Goal: Transaction & Acquisition: Purchase product/service

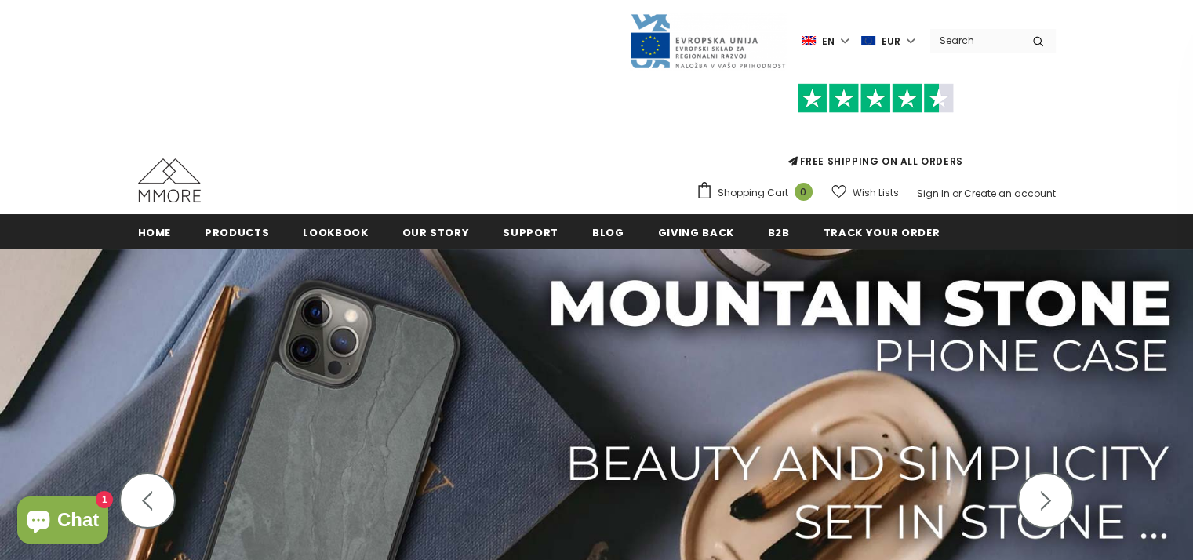
scroll to position [78, 0]
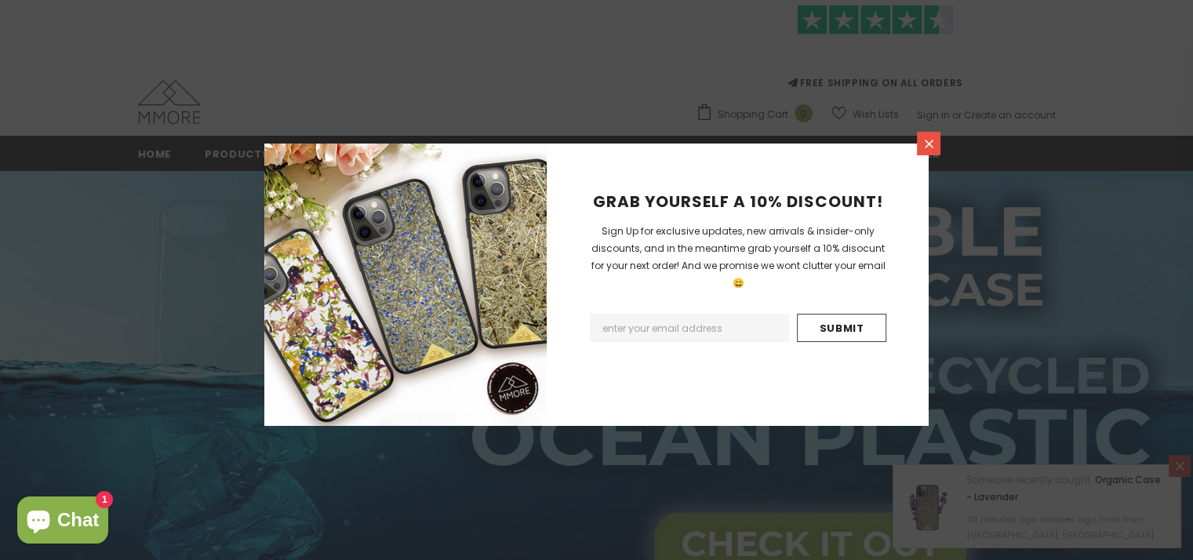
click at [929, 147] on icon at bounding box center [929, 143] width 13 height 13
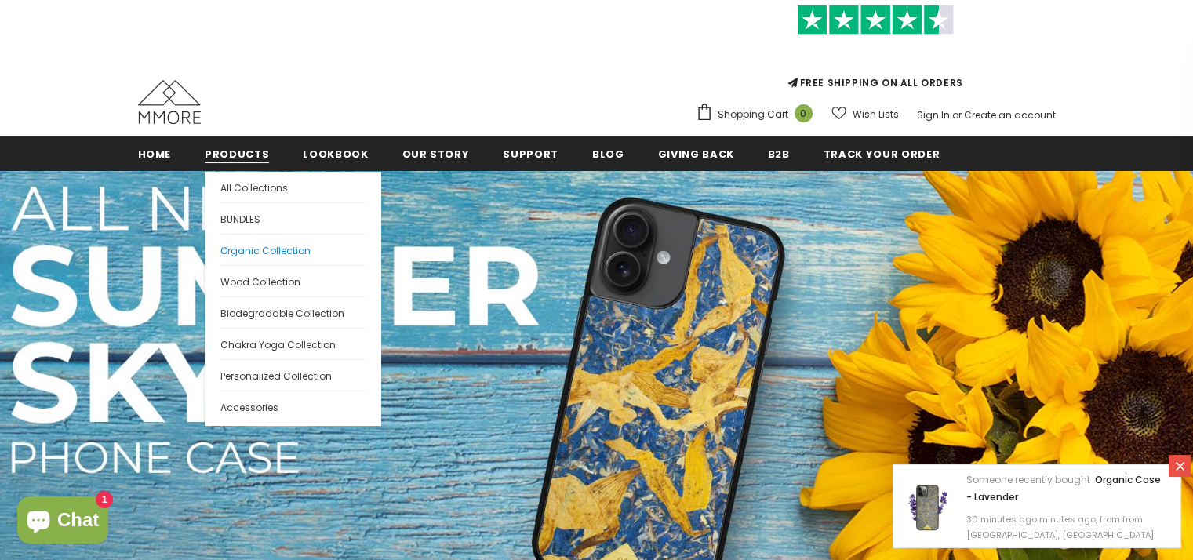
click at [293, 250] on span "Organic Collection" at bounding box center [265, 250] width 90 height 13
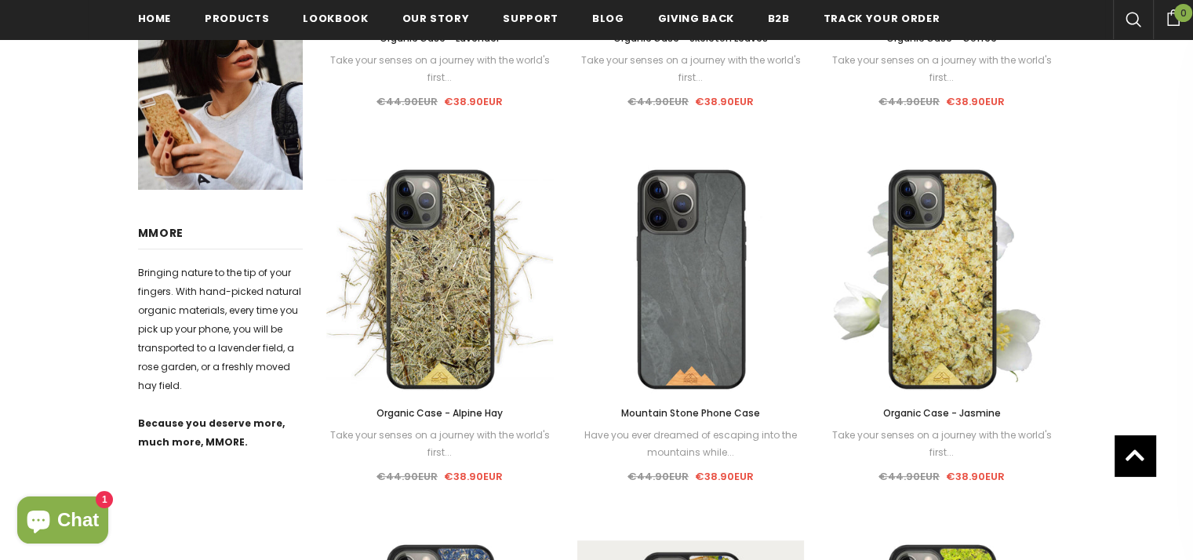
scroll to position [1102, 0]
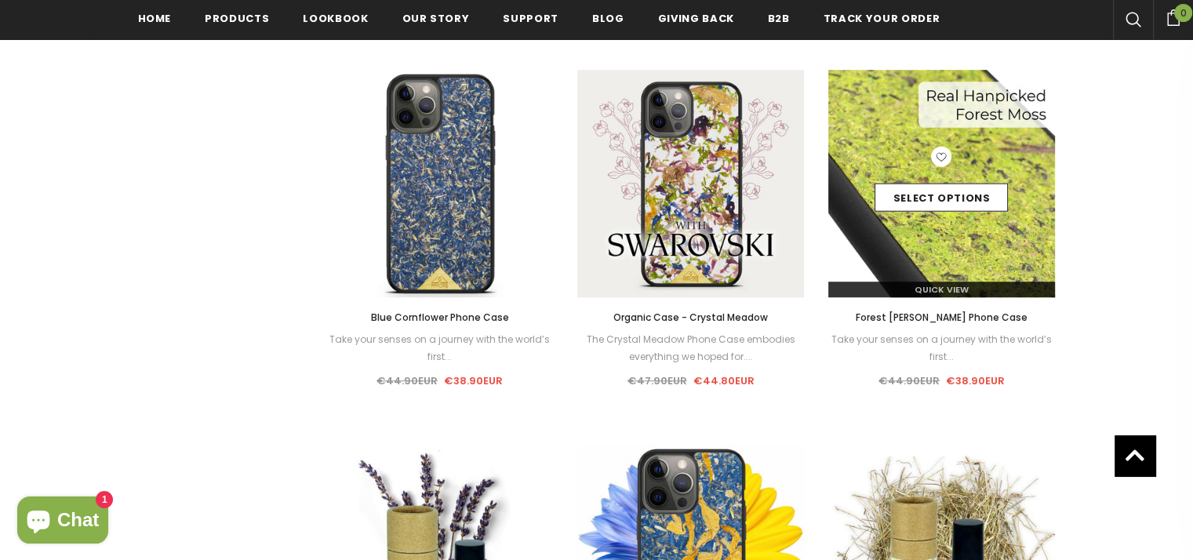
click at [907, 161] on div "Select options" at bounding box center [942, 184] width 228 height 75
click at [912, 184] on link "Select options" at bounding box center [941, 198] width 133 height 28
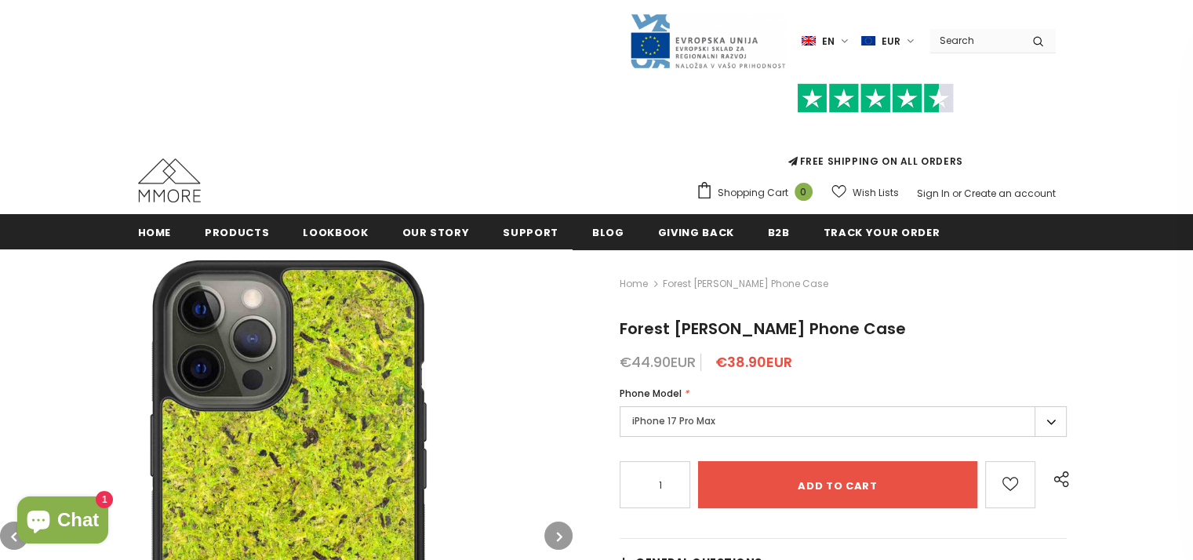
click at [702, 423] on label "iPhone 17 Pro Max" at bounding box center [843, 421] width 447 height 31
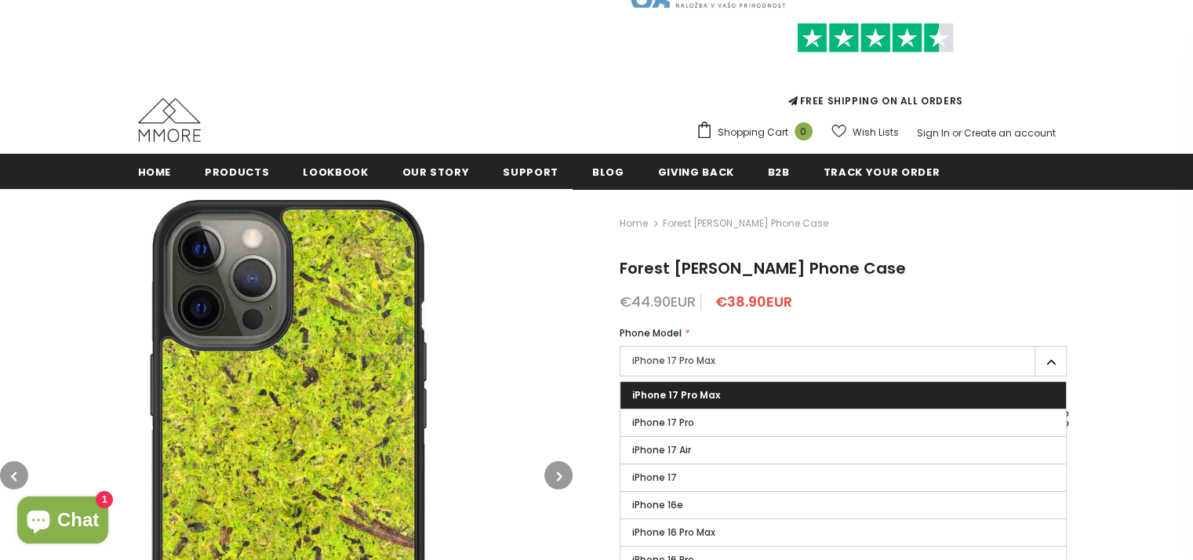
scroll to position [157, 0]
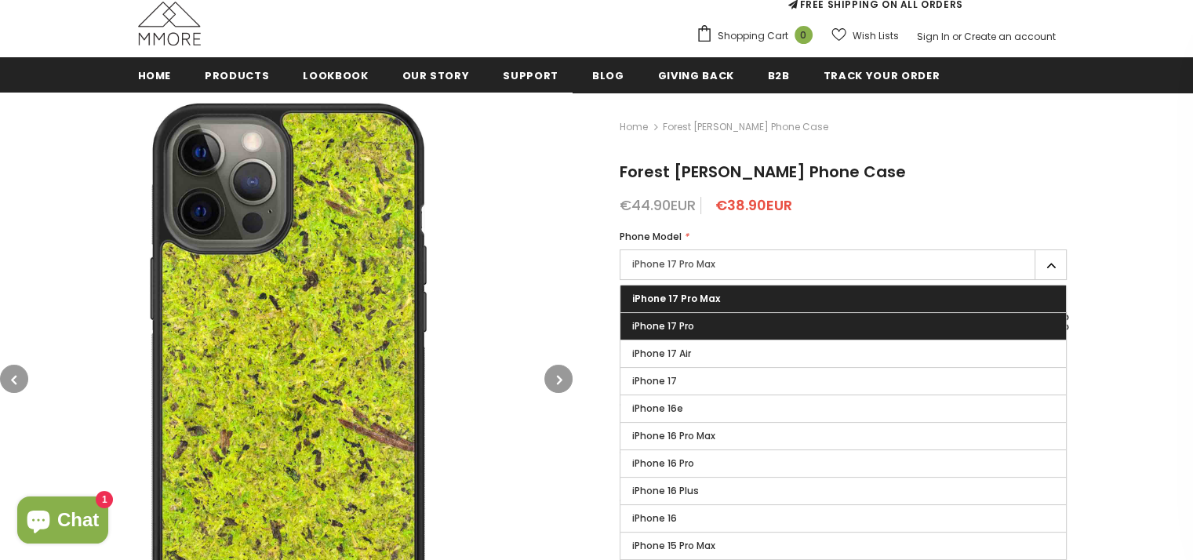
click at [749, 317] on label "iPhone 17 Pro" at bounding box center [844, 326] width 446 height 27
click at [0, 0] on input "iPhone 17 Pro" at bounding box center [0, 0] width 0 height 0
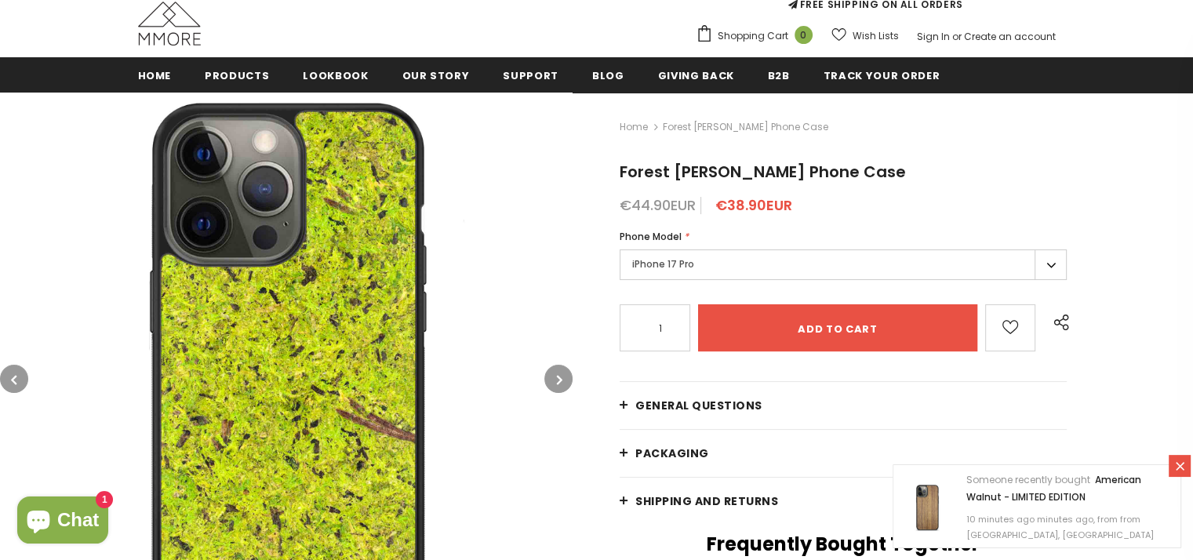
click at [763, 263] on label "iPhone 17 Pro" at bounding box center [843, 264] width 447 height 31
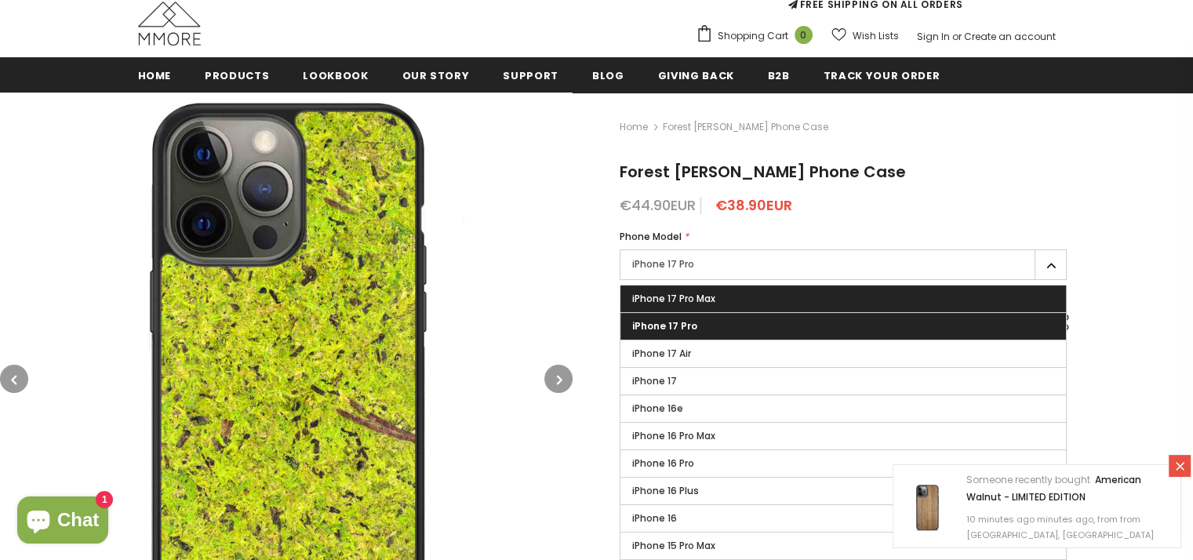
click at [756, 288] on label "iPhone 17 Pro Max" at bounding box center [844, 299] width 446 height 27
click at [0, 0] on input "iPhone 17 Pro Max" at bounding box center [0, 0] width 0 height 0
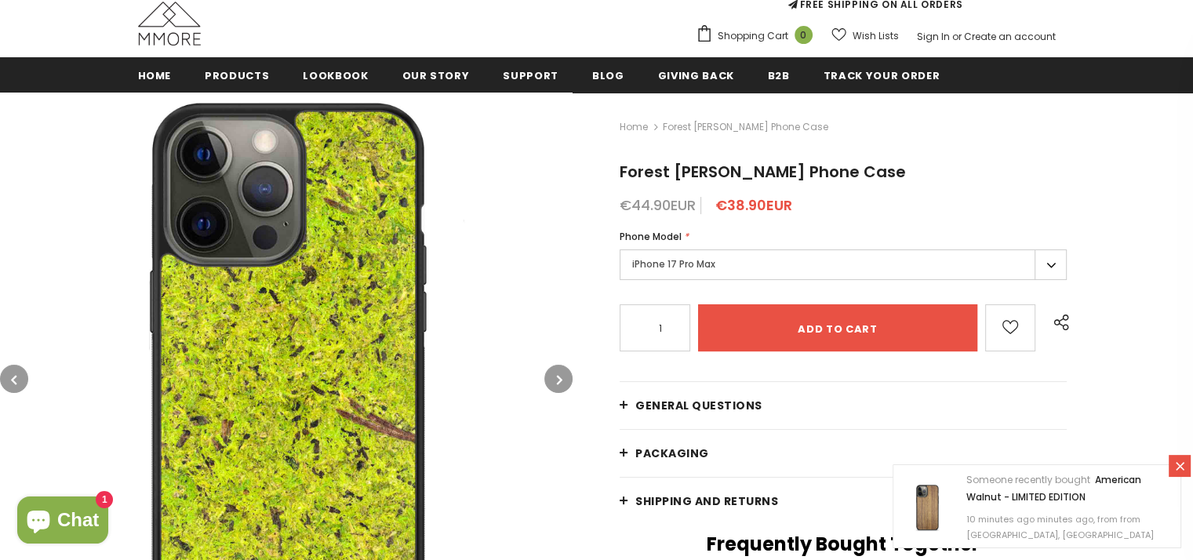
click at [752, 249] on label "iPhone 17 Pro Max" at bounding box center [843, 264] width 447 height 31
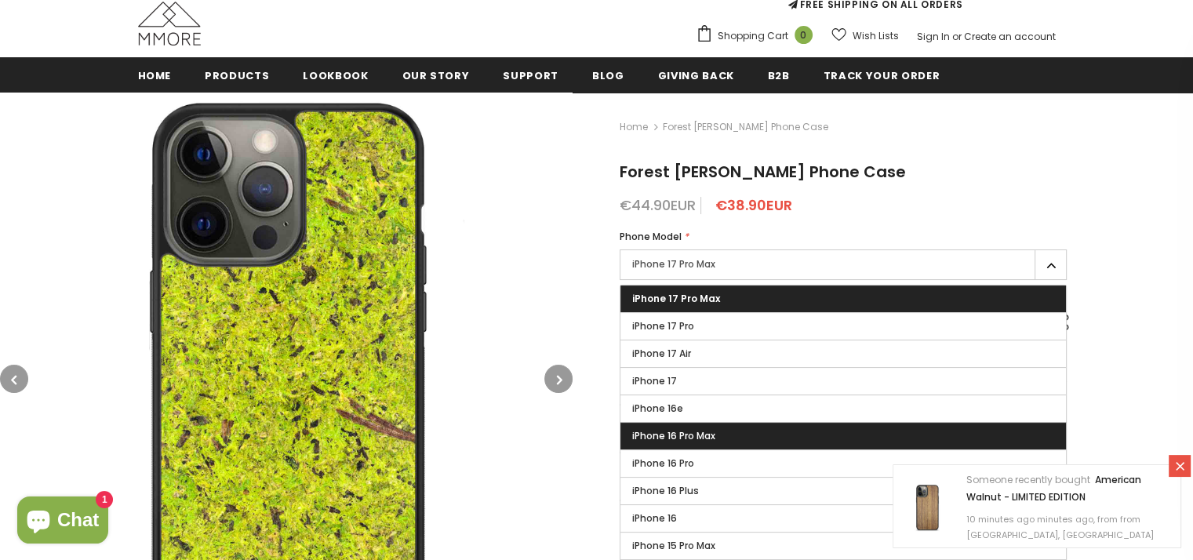
click at [726, 426] on label "iPhone 16 Pro Max" at bounding box center [844, 436] width 446 height 27
click at [0, 0] on input "iPhone 16 Pro Max" at bounding box center [0, 0] width 0 height 0
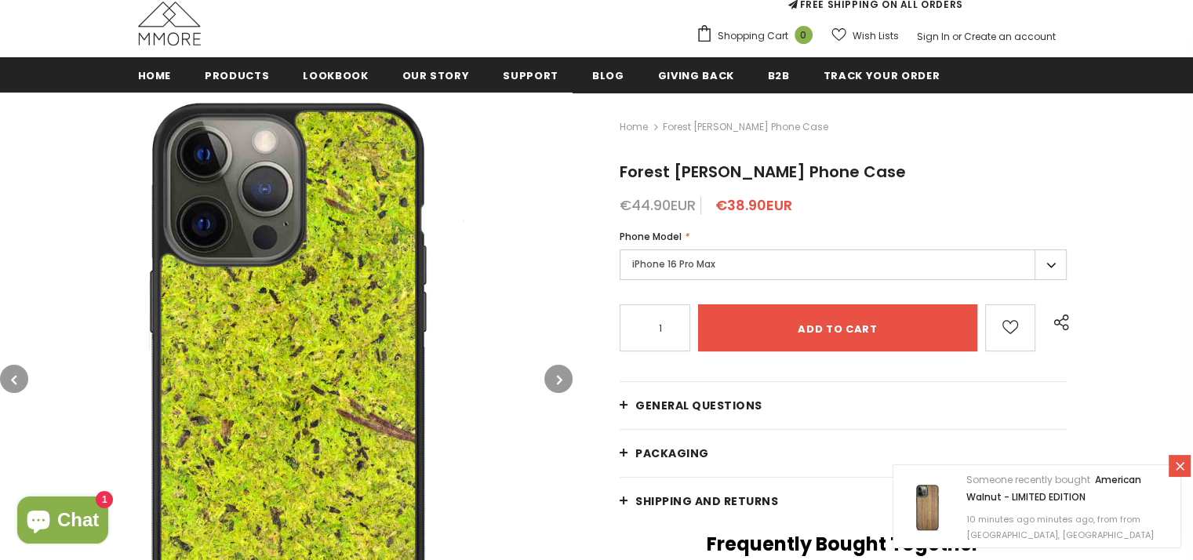
click at [750, 263] on label "iPhone 16 Pro Max" at bounding box center [843, 264] width 447 height 31
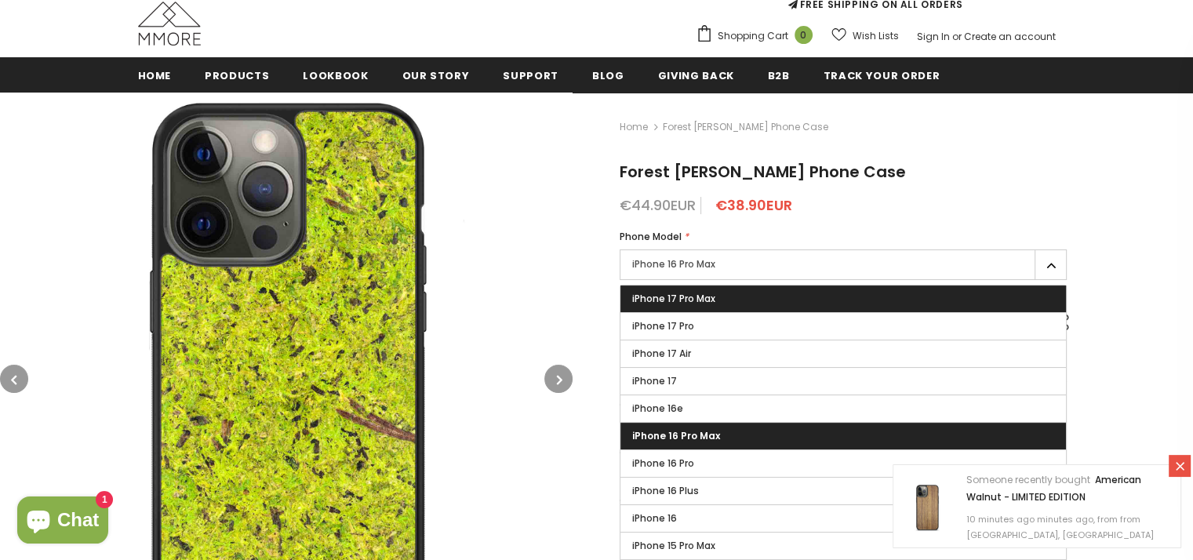
click at [744, 304] on label "iPhone 17 Pro Max" at bounding box center [844, 299] width 446 height 27
click at [0, 0] on input "iPhone 17 Pro Max" at bounding box center [0, 0] width 0 height 0
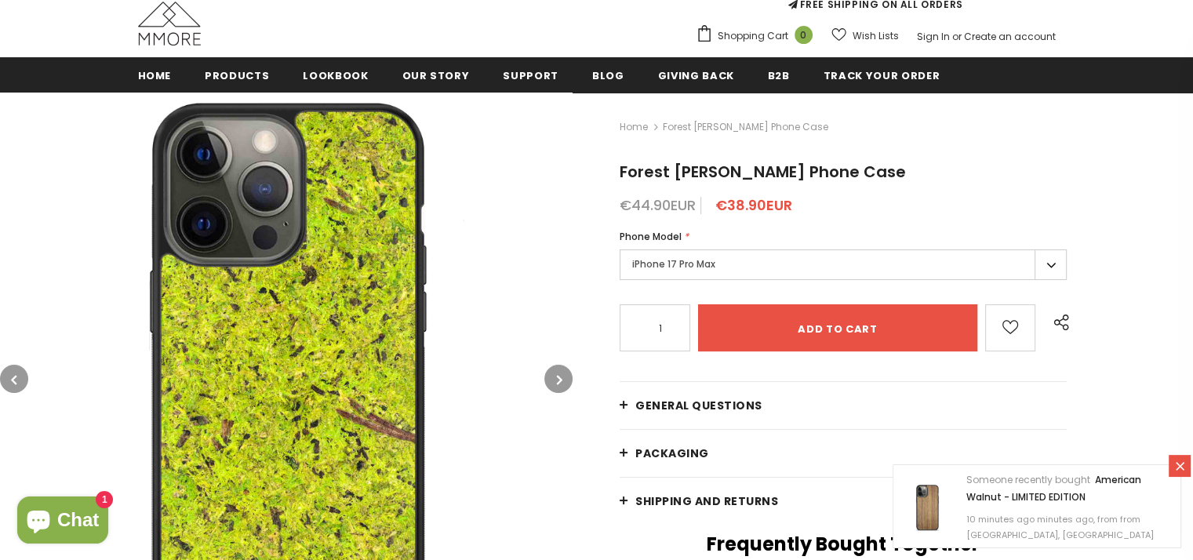
click at [158, 20] on img at bounding box center [169, 24] width 63 height 44
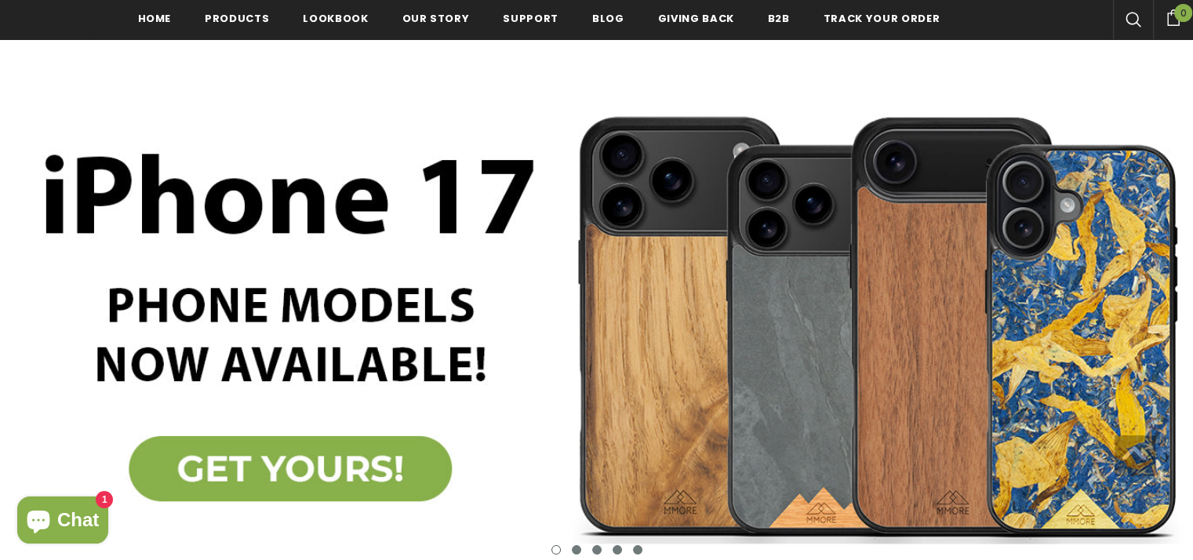
scroll to position [235, 0]
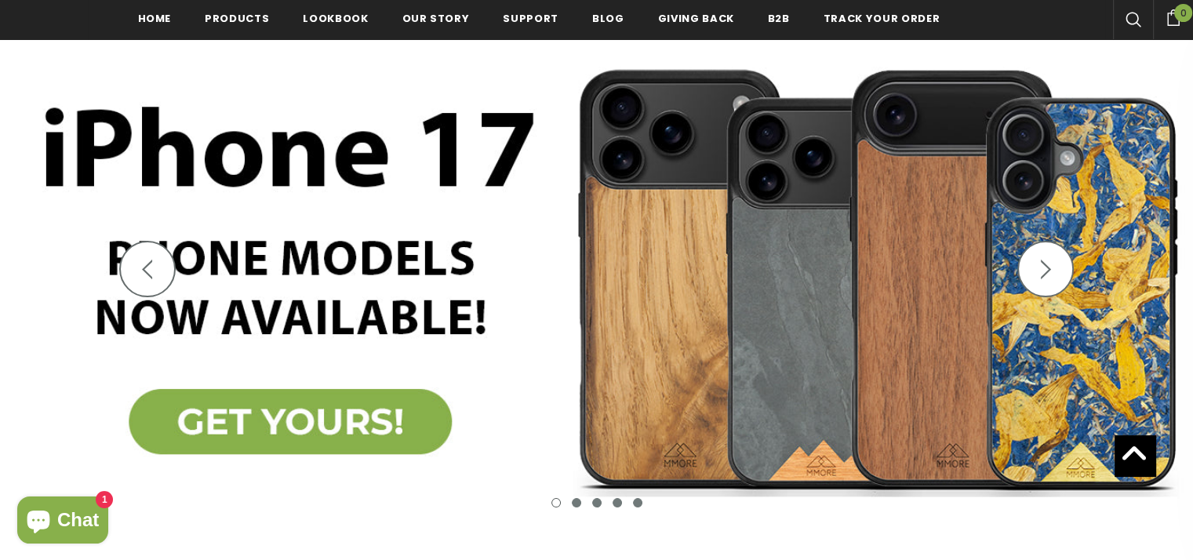
click at [405, 413] on img at bounding box center [596, 279] width 1193 height 523
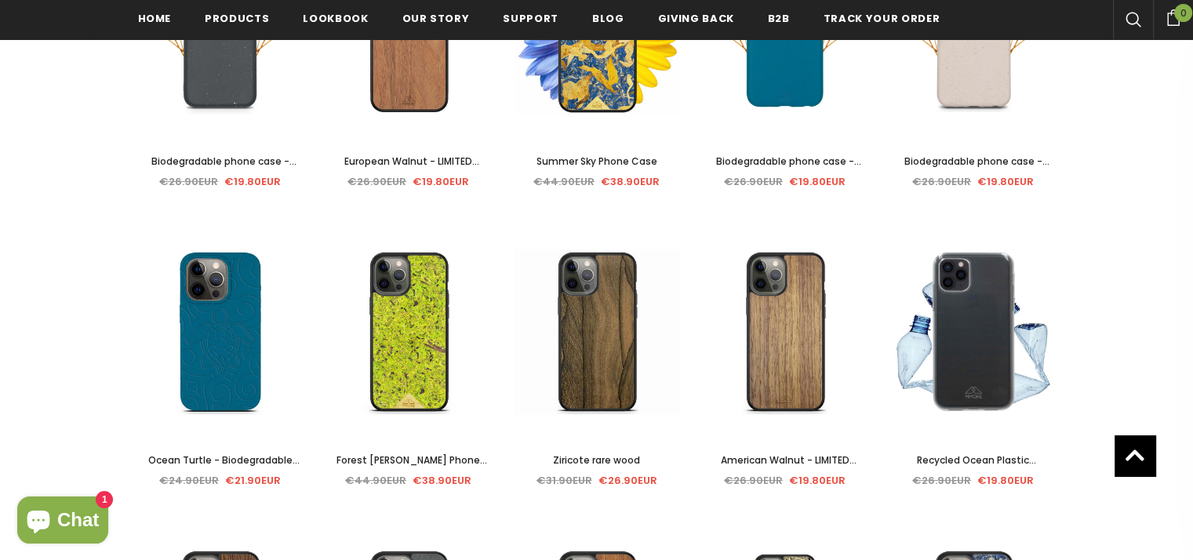
scroll to position [549, 0]
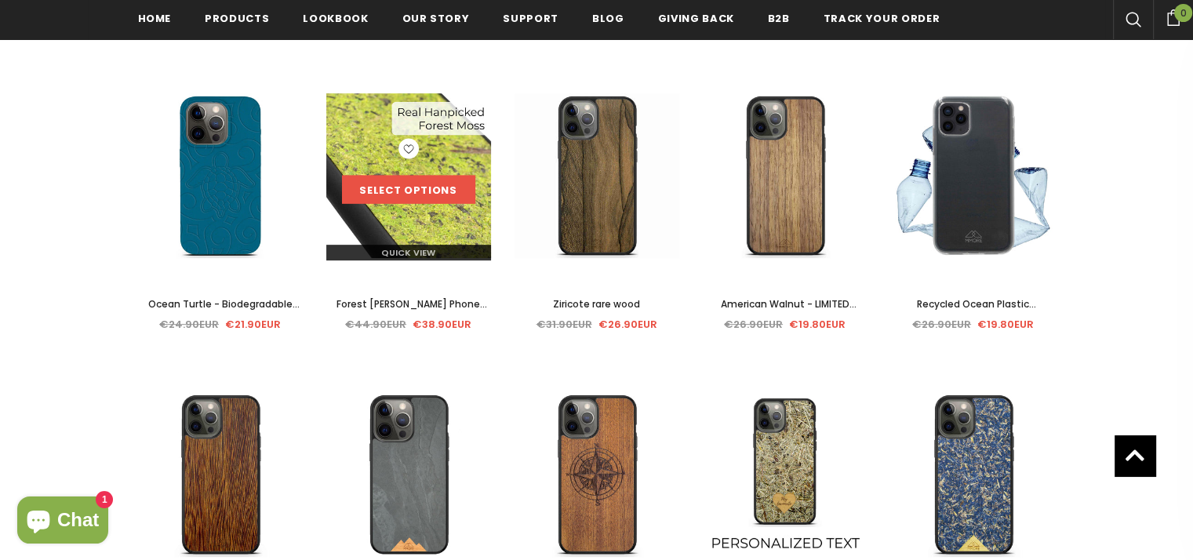
click at [399, 197] on link "Select options" at bounding box center [408, 190] width 133 height 28
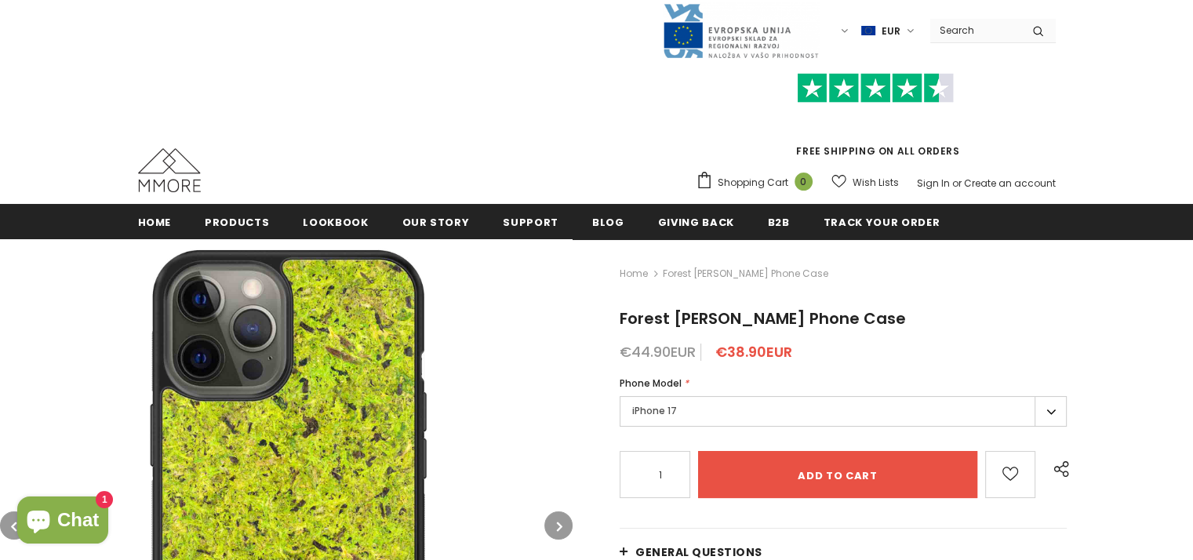
scroll to position [157, 0]
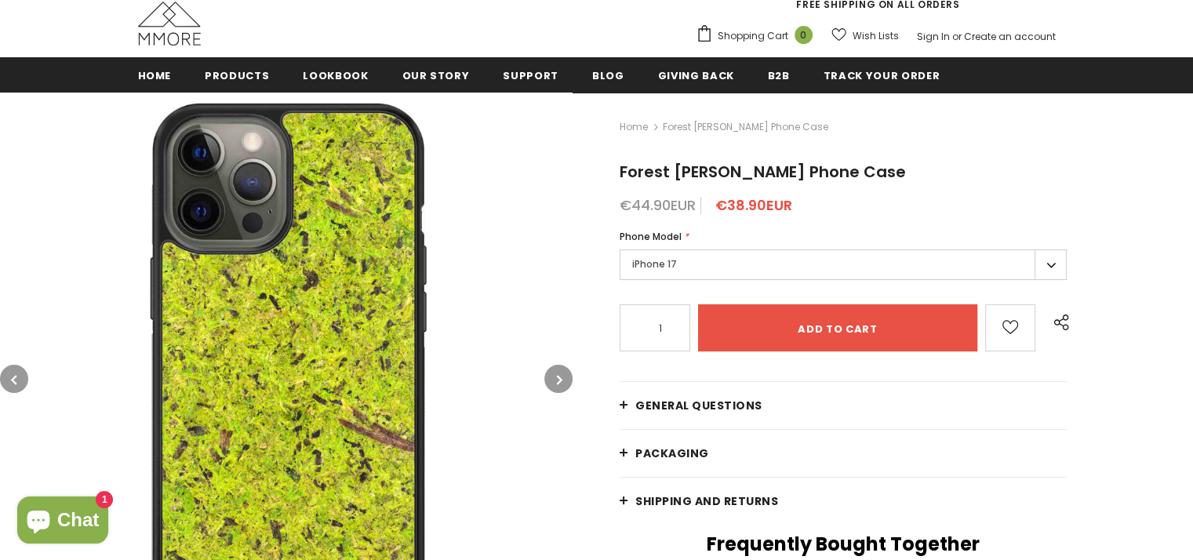
click at [744, 271] on label "iPhone 17" at bounding box center [843, 264] width 447 height 31
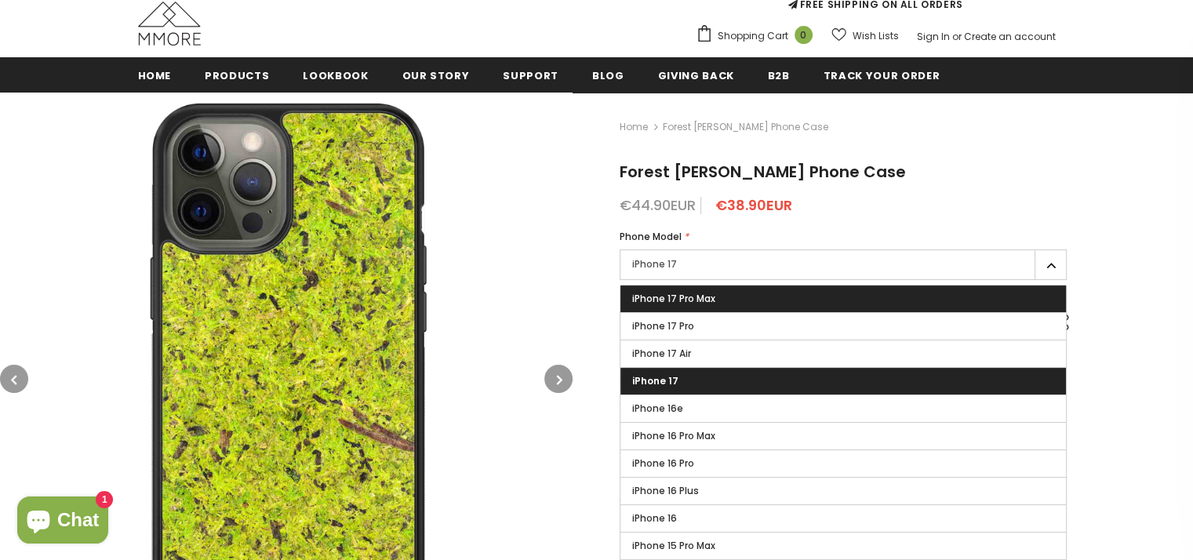
click at [734, 302] on label "iPhone 17 Pro Max" at bounding box center [844, 299] width 446 height 27
click at [0, 0] on input "iPhone 17 Pro Max" at bounding box center [0, 0] width 0 height 0
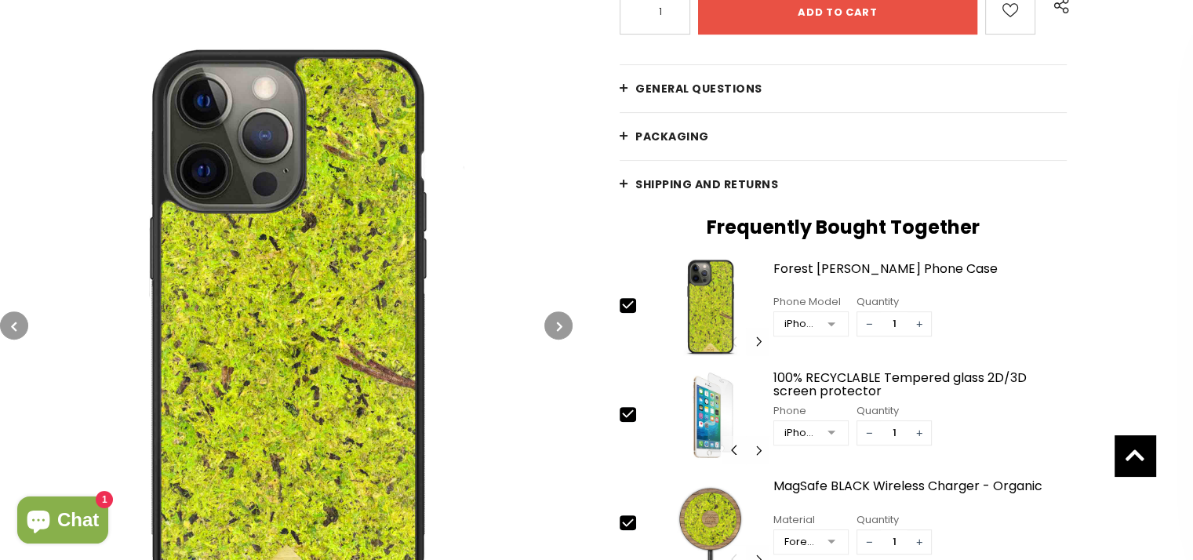
scroll to position [86, 0]
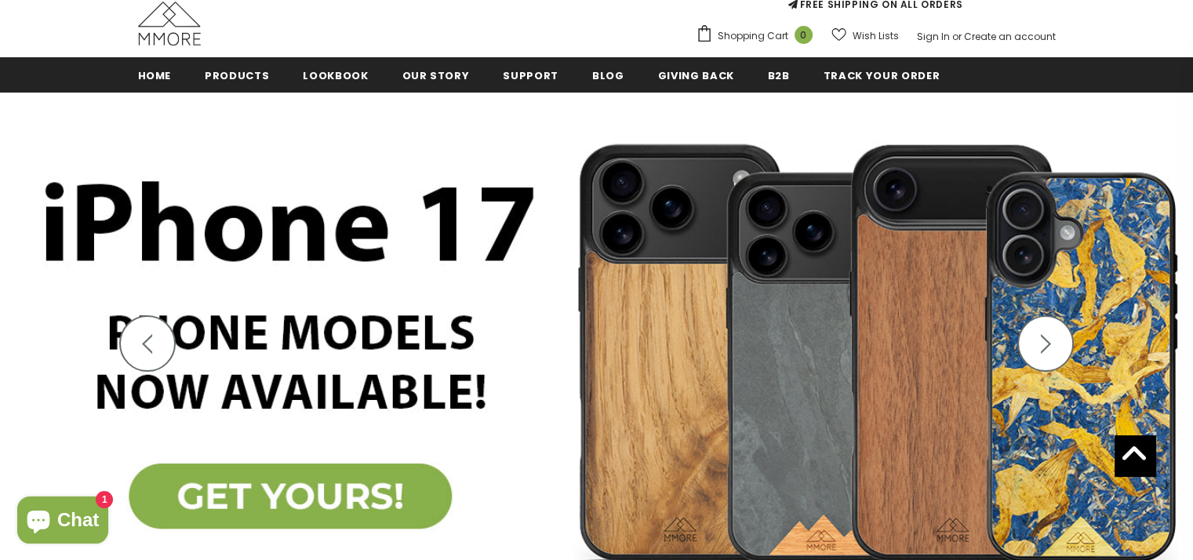
scroll to position [3, 0]
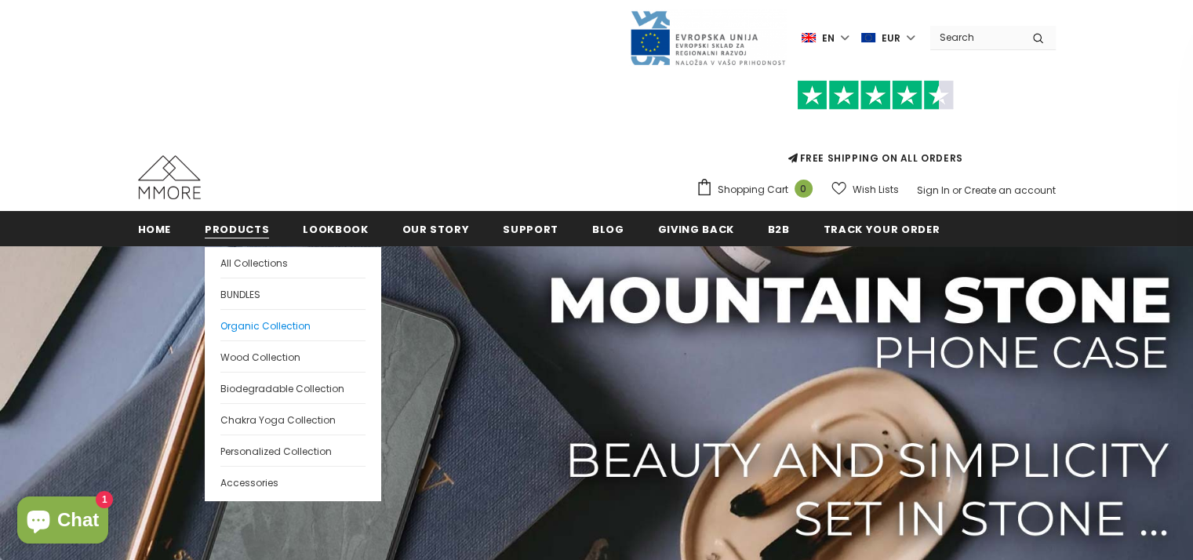
click at [277, 327] on span "Organic Collection" at bounding box center [265, 325] width 90 height 13
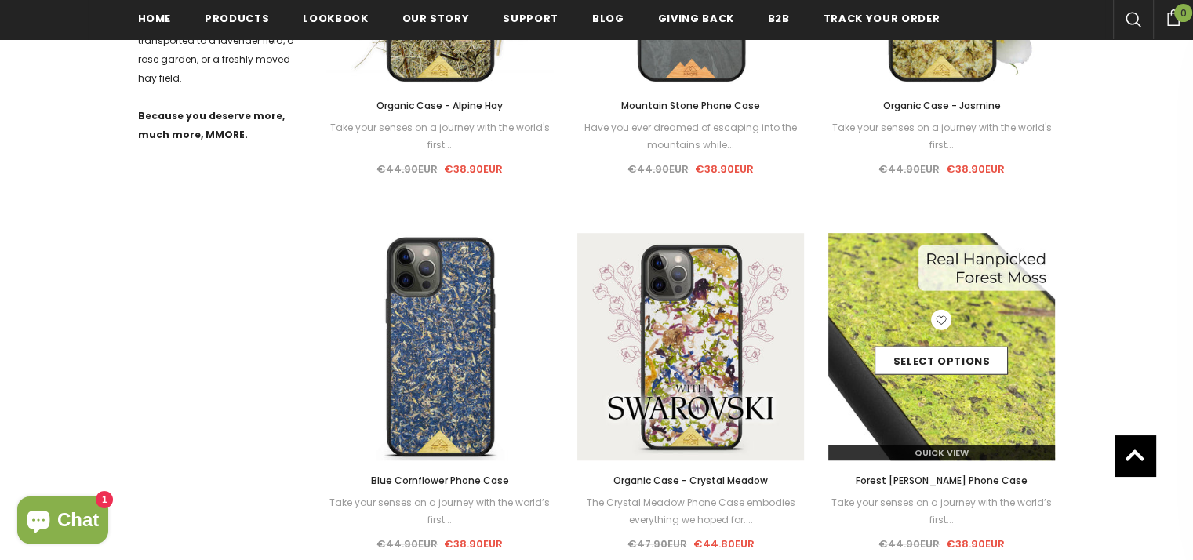
scroll to position [1023, 0]
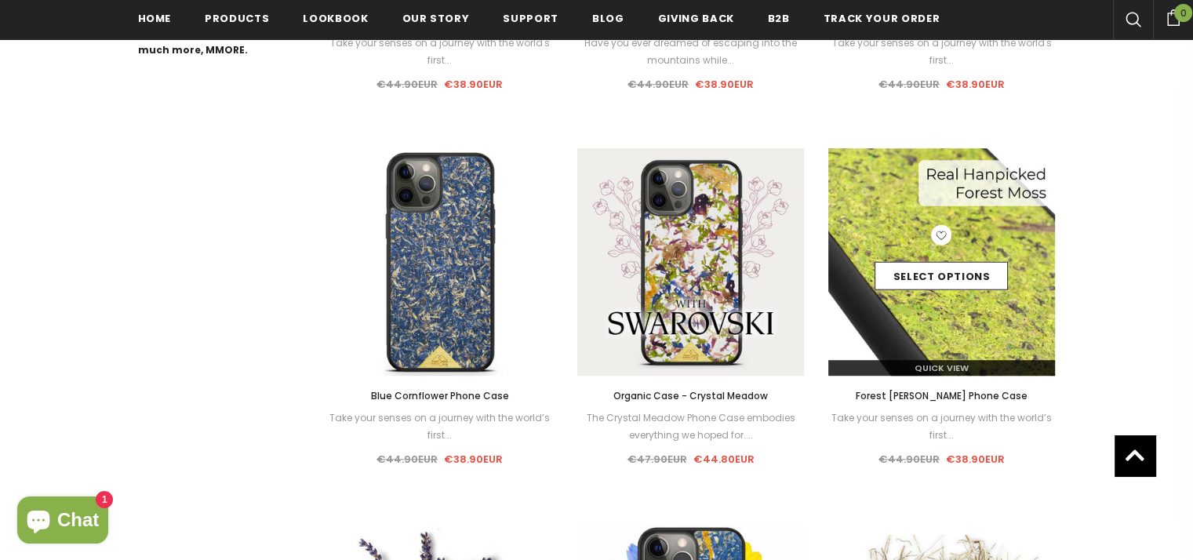
click at [956, 235] on div "Select options" at bounding box center [942, 262] width 228 height 75
click at [957, 268] on link "Select options" at bounding box center [941, 276] width 133 height 28
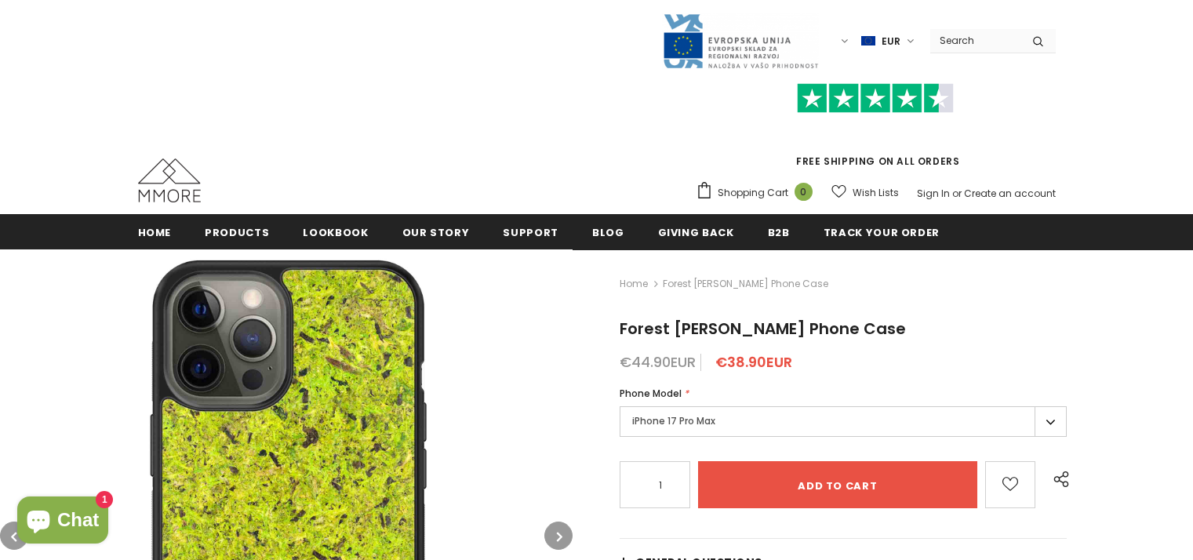
scroll to position [157, 0]
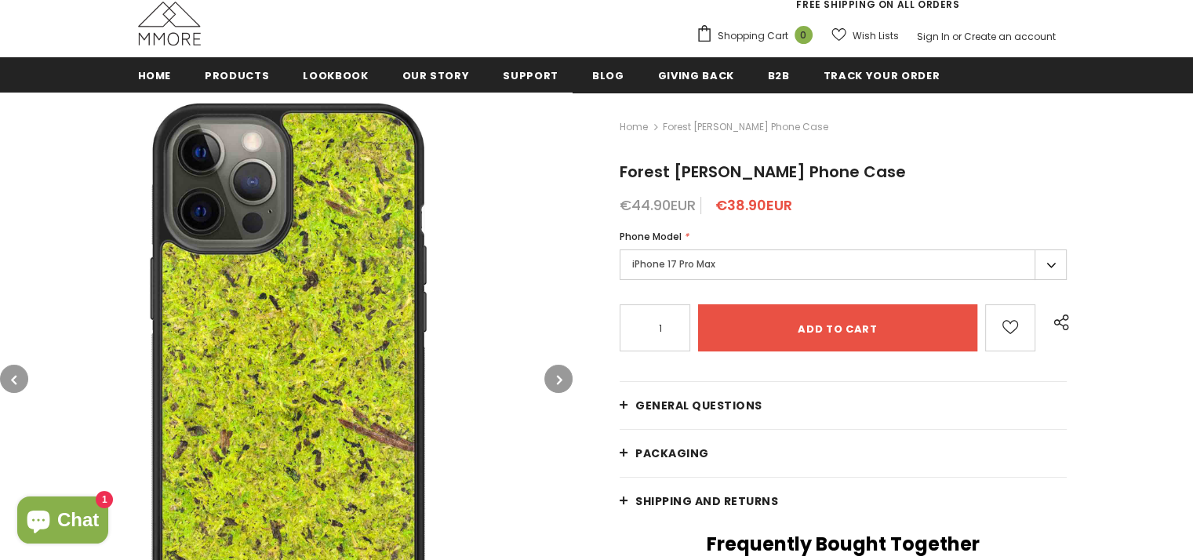
click at [887, 246] on div "Phone Model * iPhone 17 Pro Max iPhone 17 Pro Max iPhone 17 Pro iPhone 17 Air i…" at bounding box center [843, 257] width 447 height 56
click at [862, 266] on label "iPhone 17 Pro Max" at bounding box center [843, 264] width 447 height 31
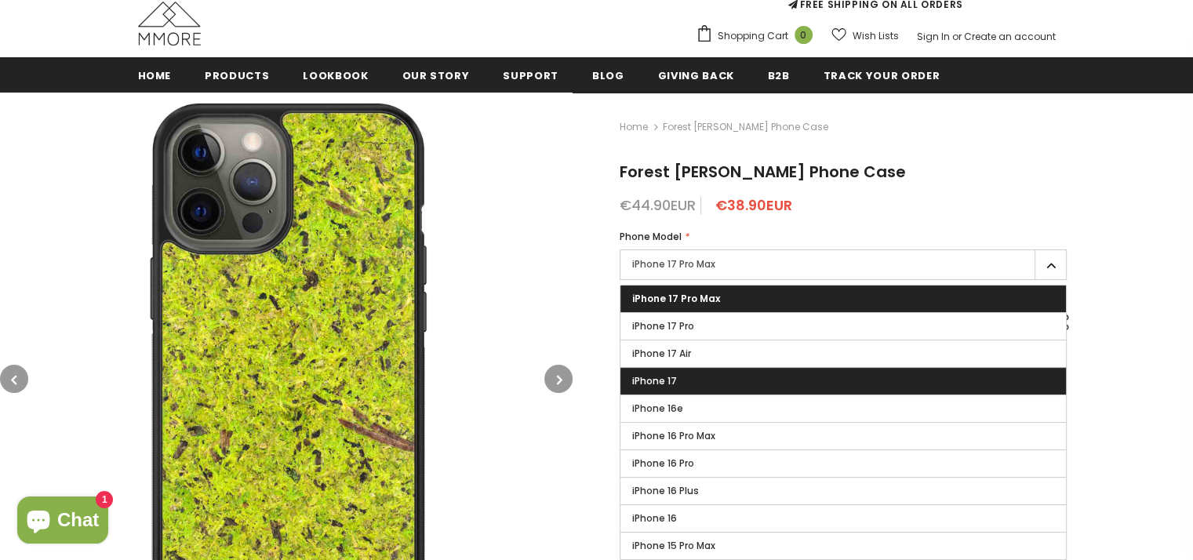
click at [756, 383] on label "iPhone 17" at bounding box center [844, 381] width 446 height 27
click at [0, 0] on input "iPhone 17" at bounding box center [0, 0] width 0 height 0
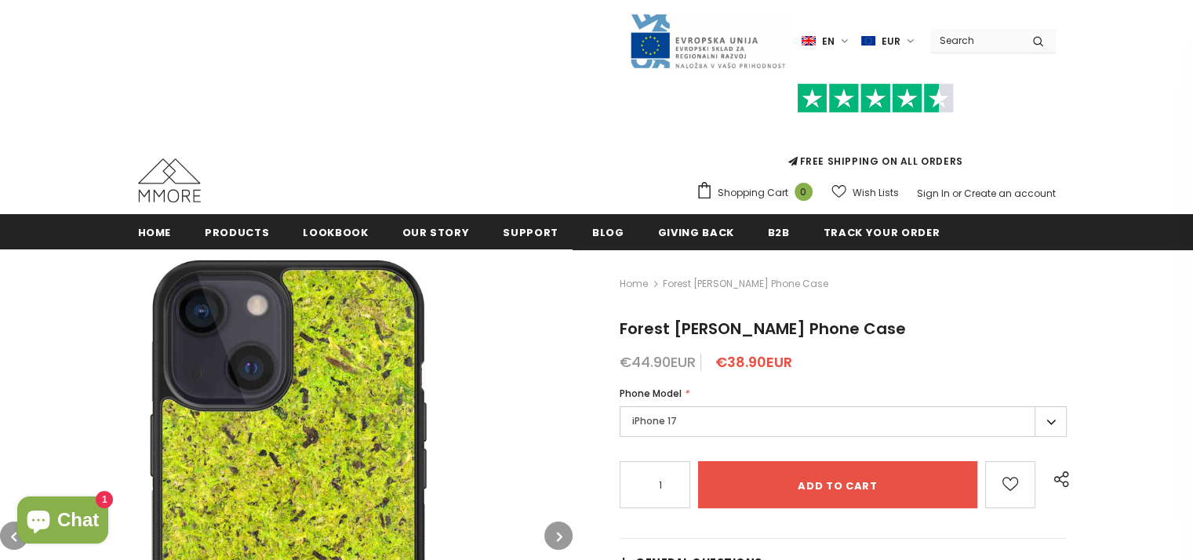
click at [157, 175] on img at bounding box center [169, 180] width 63 height 44
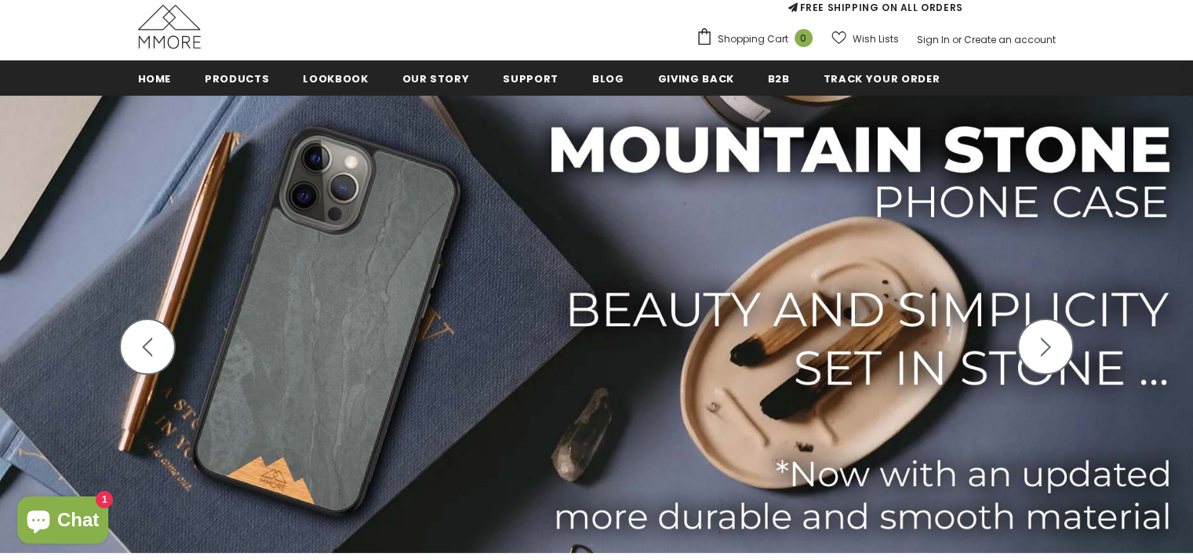
scroll to position [239, 0]
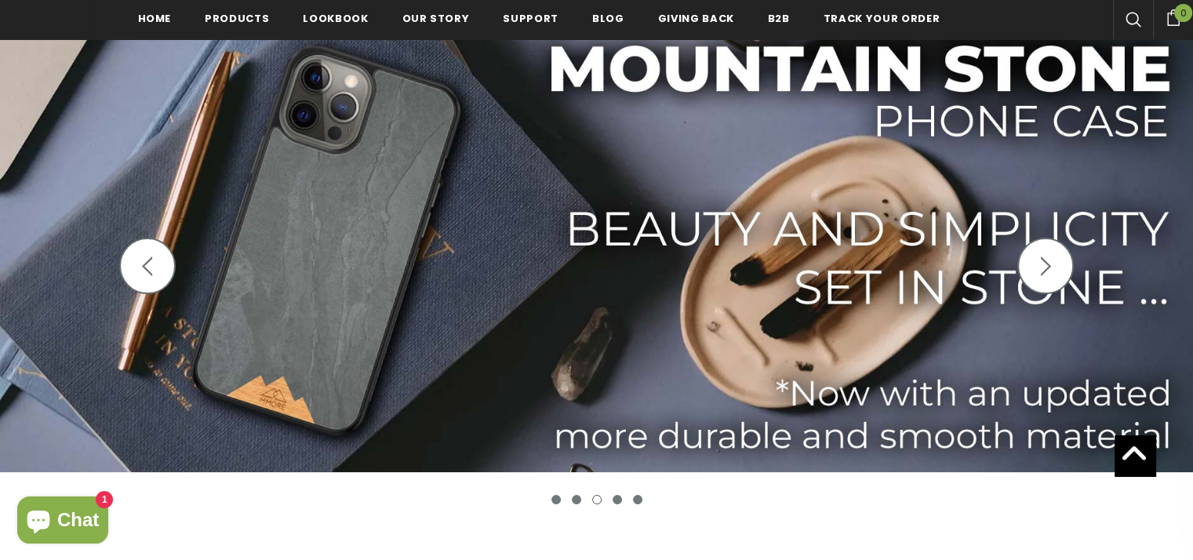
click at [158, 250] on button "button" at bounding box center [147, 266] width 56 height 56
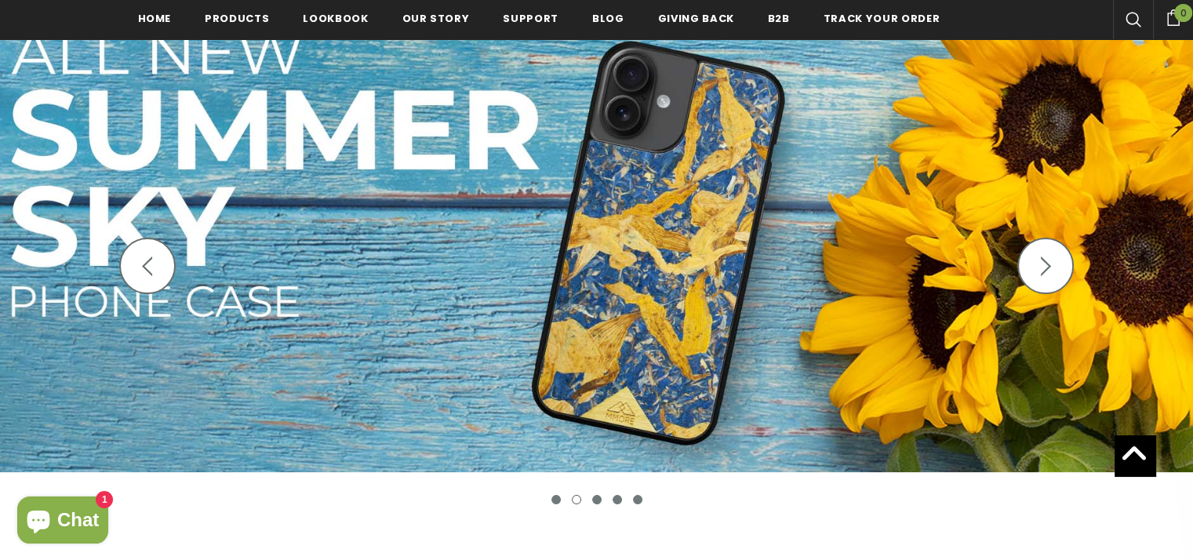
click at [158, 250] on button "button" at bounding box center [147, 266] width 56 height 56
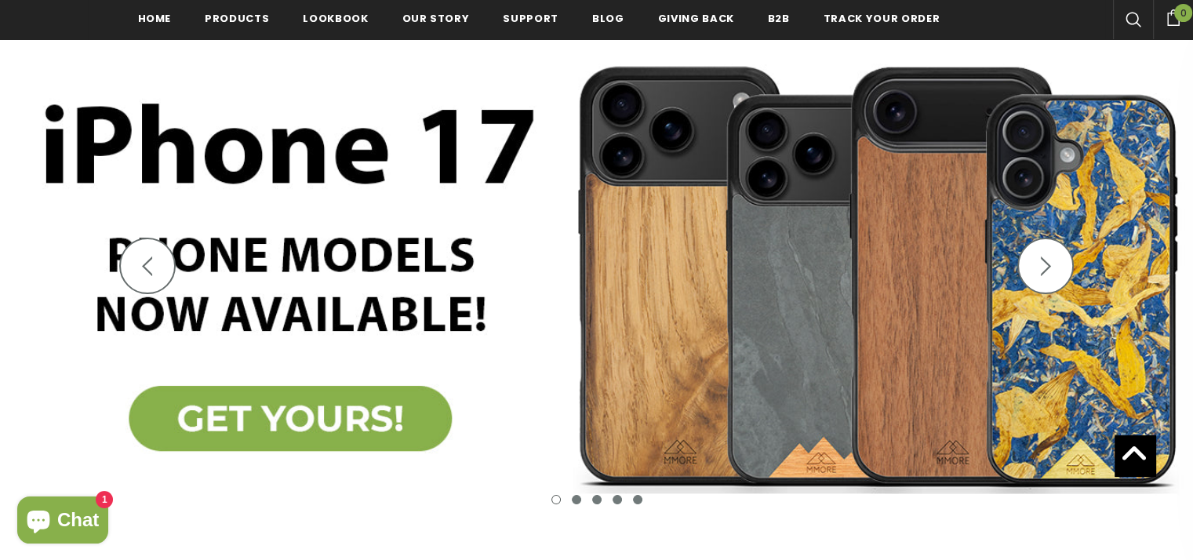
click at [1056, 271] on button "button" at bounding box center [1046, 266] width 56 height 56
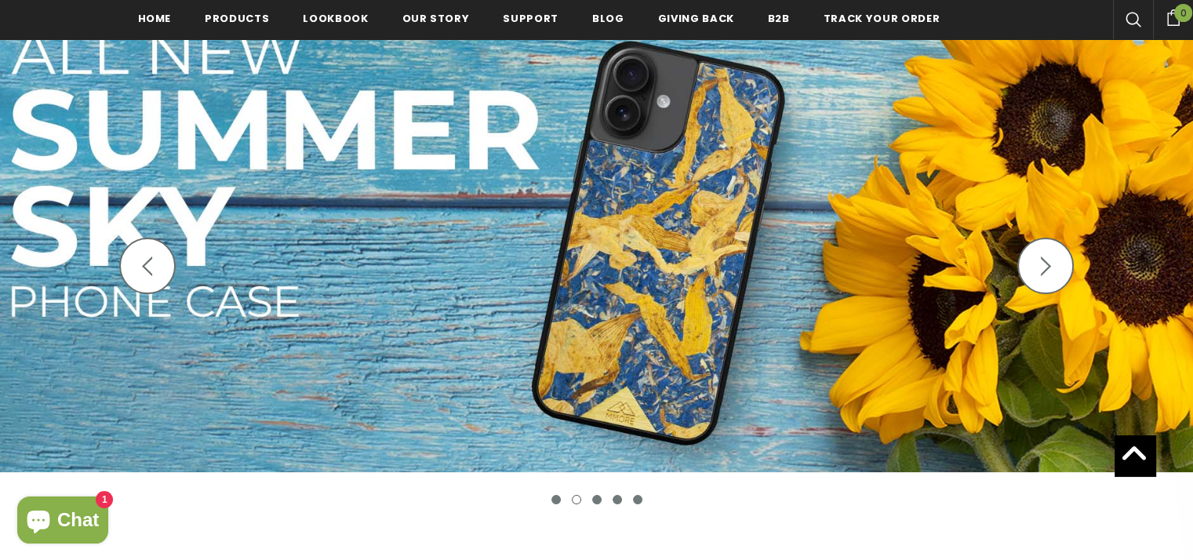
click at [163, 274] on button "button" at bounding box center [147, 266] width 56 height 56
